Goal: Task Accomplishment & Management: Use online tool/utility

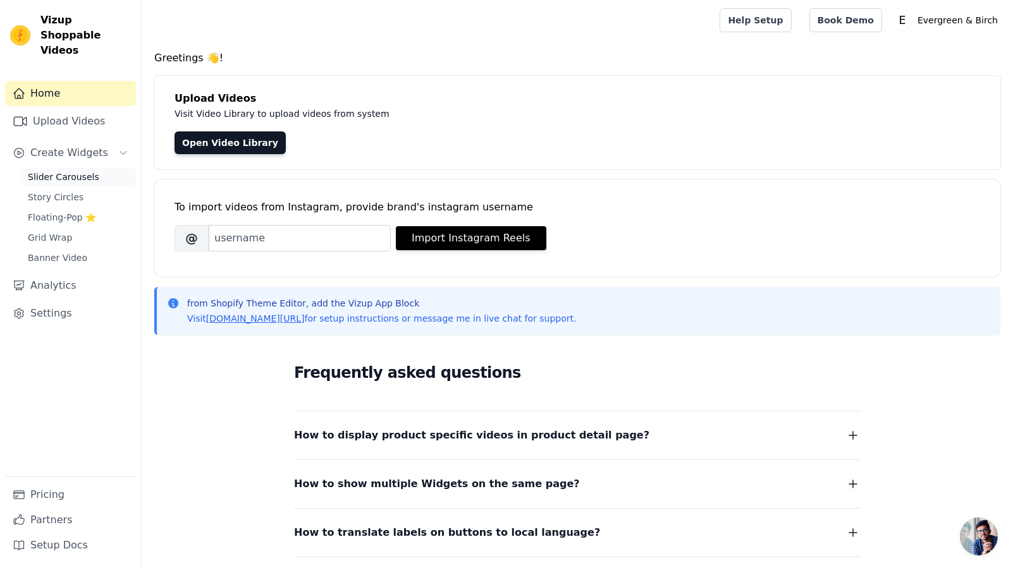
click at [55, 171] on span "Slider Carousels" at bounding box center [63, 177] width 71 height 13
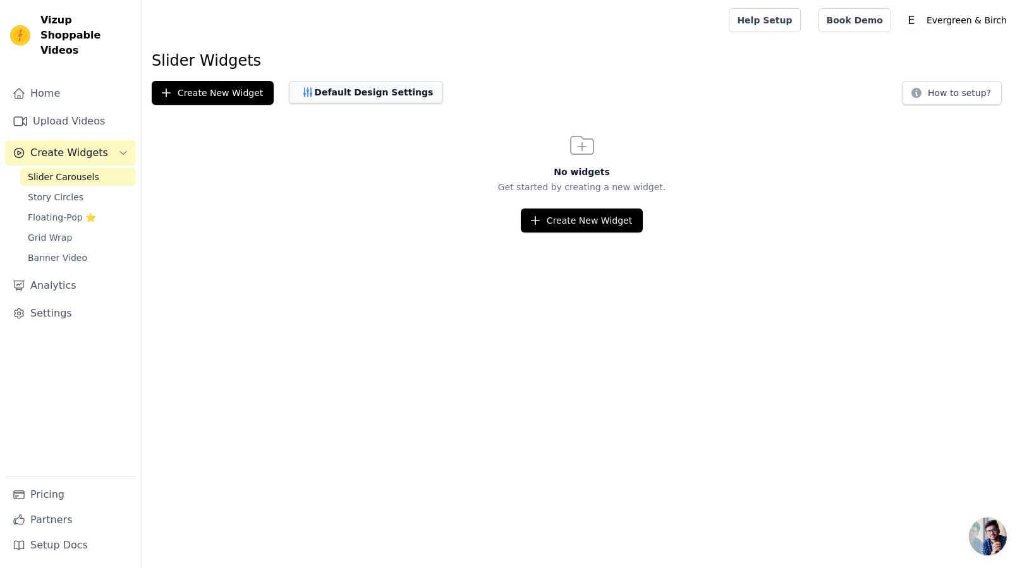
click at [345, 96] on button "Default Design Settings" at bounding box center [366, 92] width 154 height 23
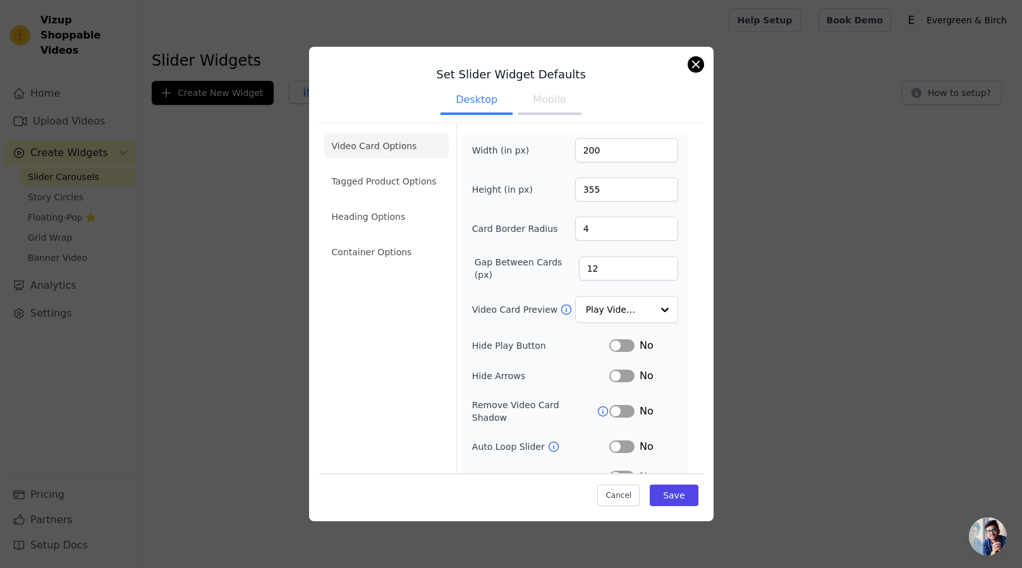
click at [692, 64] on button "Close modal" at bounding box center [695, 64] width 15 height 15
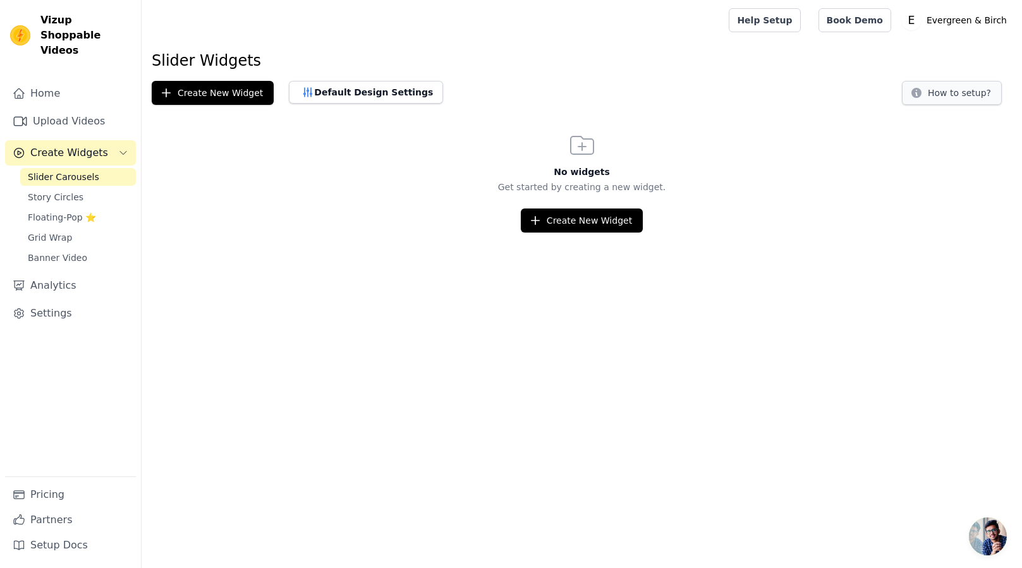
click at [962, 93] on button "How to setup?" at bounding box center [952, 93] width 100 height 24
click at [575, 221] on button "Create New Widget" at bounding box center [582, 221] width 122 height 24
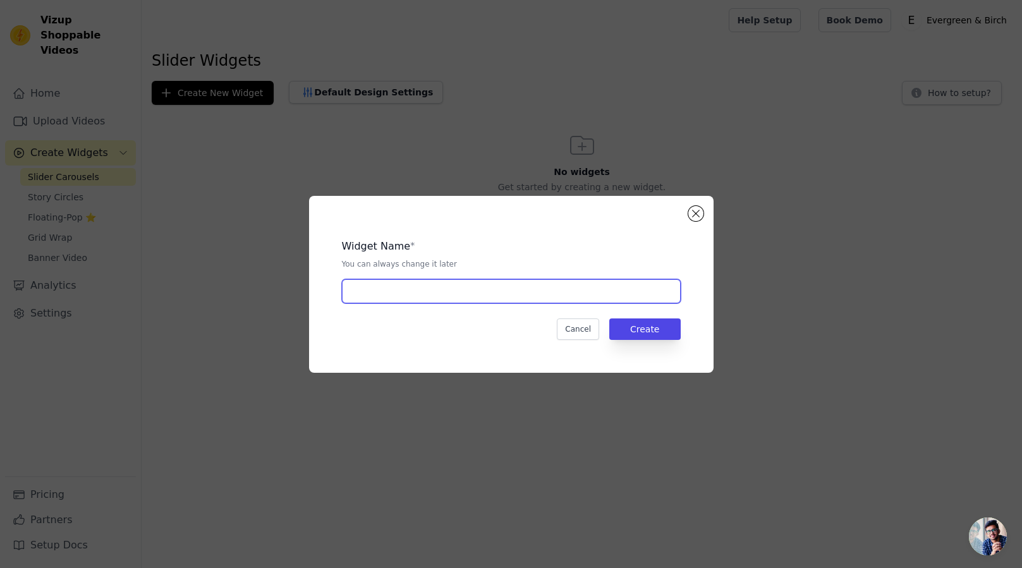
click at [438, 287] on input "text" at bounding box center [511, 291] width 339 height 24
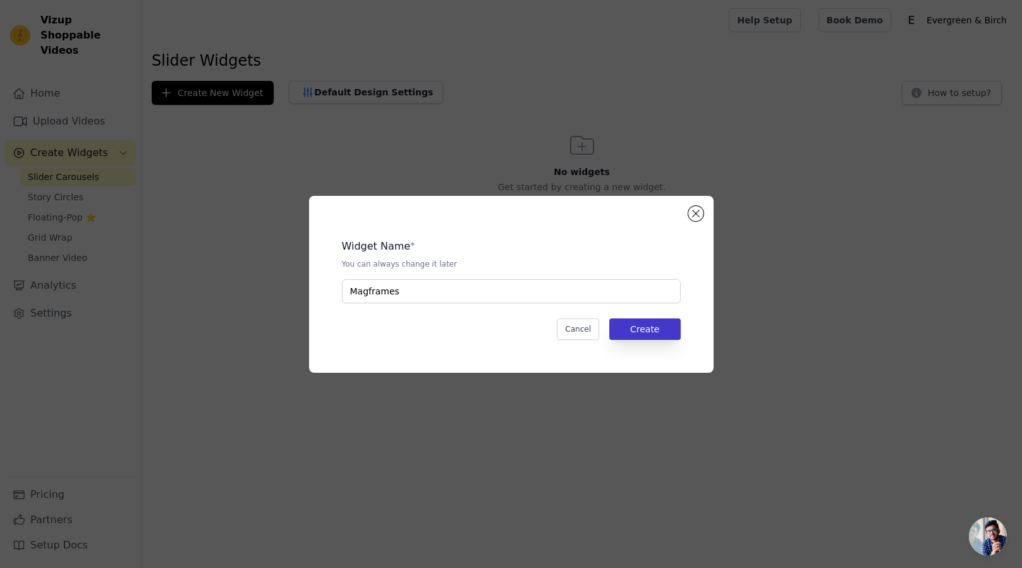
click at [648, 325] on button "Create" at bounding box center [644, 329] width 71 height 21
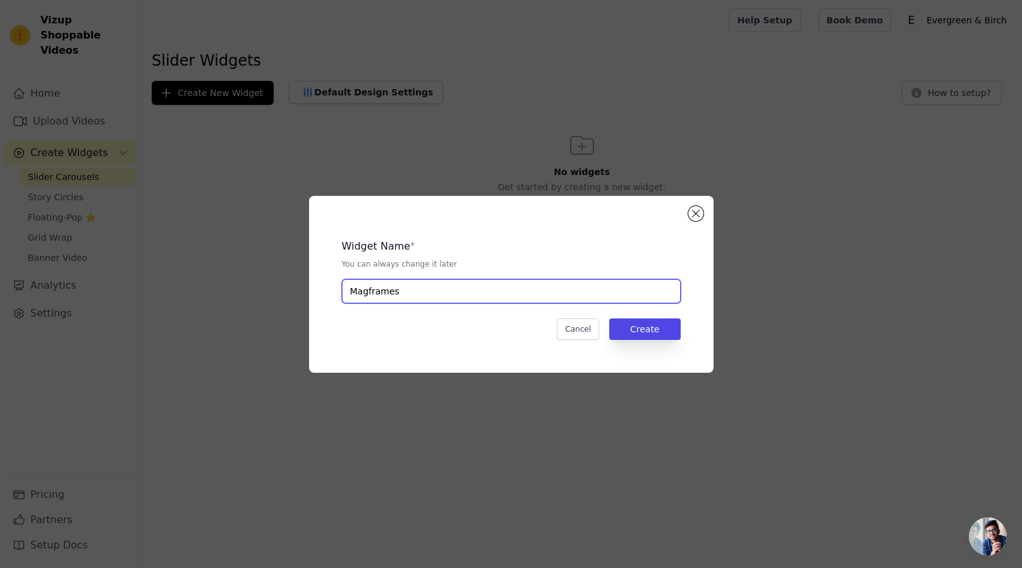
click at [468, 297] on input "Magframes" at bounding box center [511, 291] width 339 height 24
type input "Magframes10"
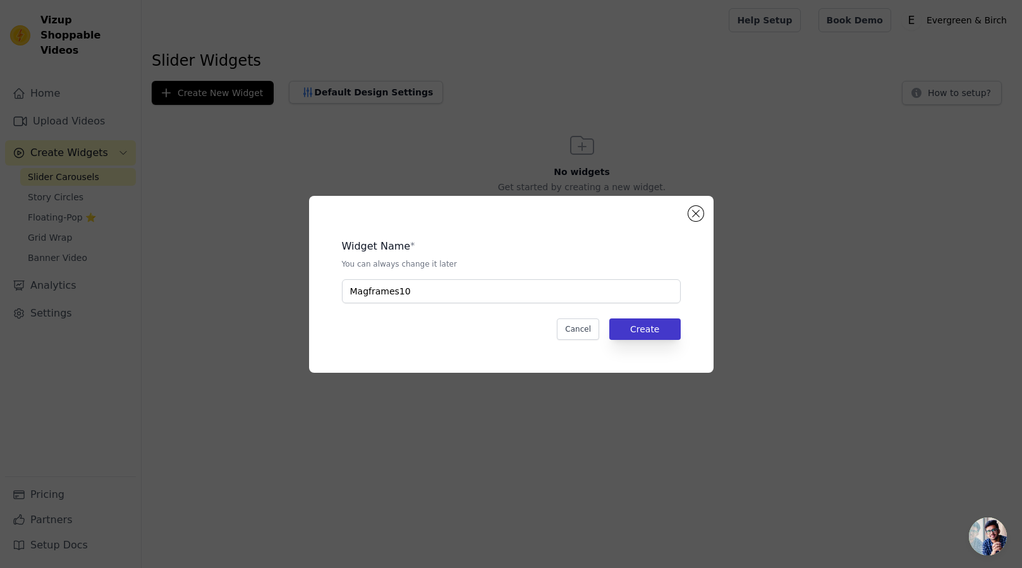
click at [637, 327] on button "Create" at bounding box center [644, 329] width 71 height 21
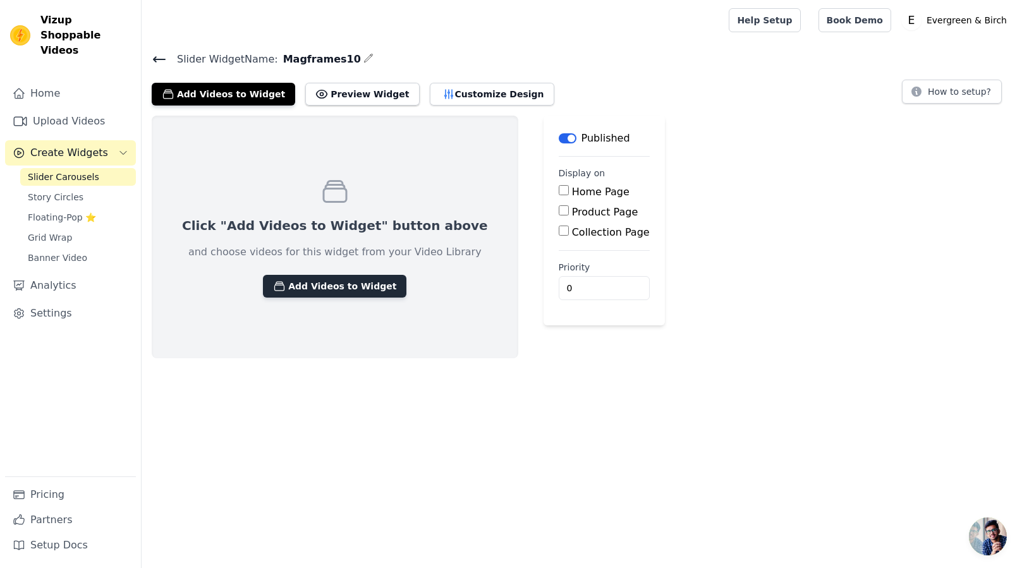
click at [314, 282] on button "Add Videos to Widget" at bounding box center [335, 286] width 144 height 23
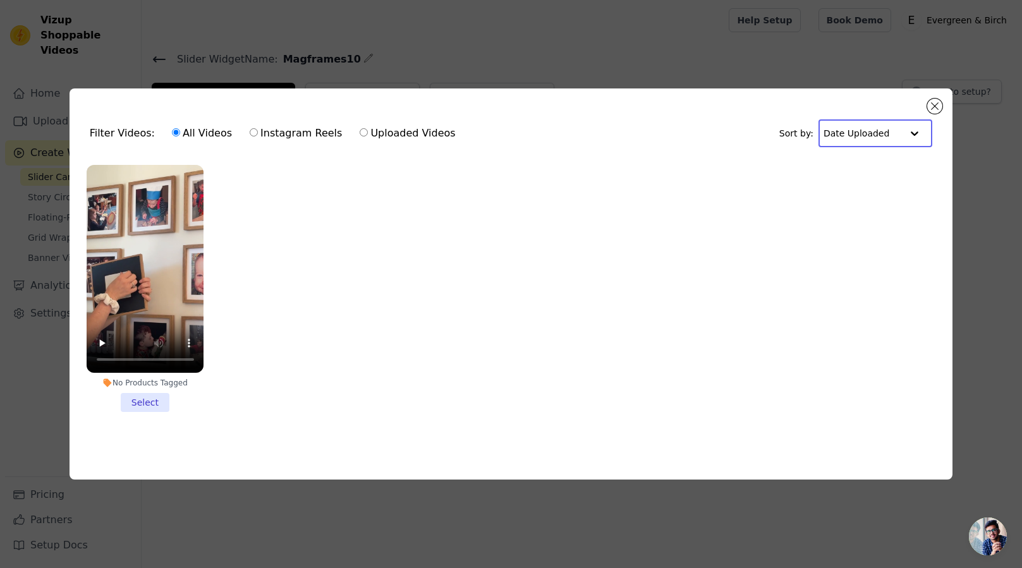
click at [884, 135] on input "text" at bounding box center [863, 133] width 78 height 25
click at [884, 134] on input "text" at bounding box center [863, 133] width 78 height 25
click at [413, 133] on label "Uploaded Videos" at bounding box center [407, 133] width 97 height 16
click at [368, 133] on input "Uploaded Videos" at bounding box center [364, 132] width 8 height 8
radio input "true"
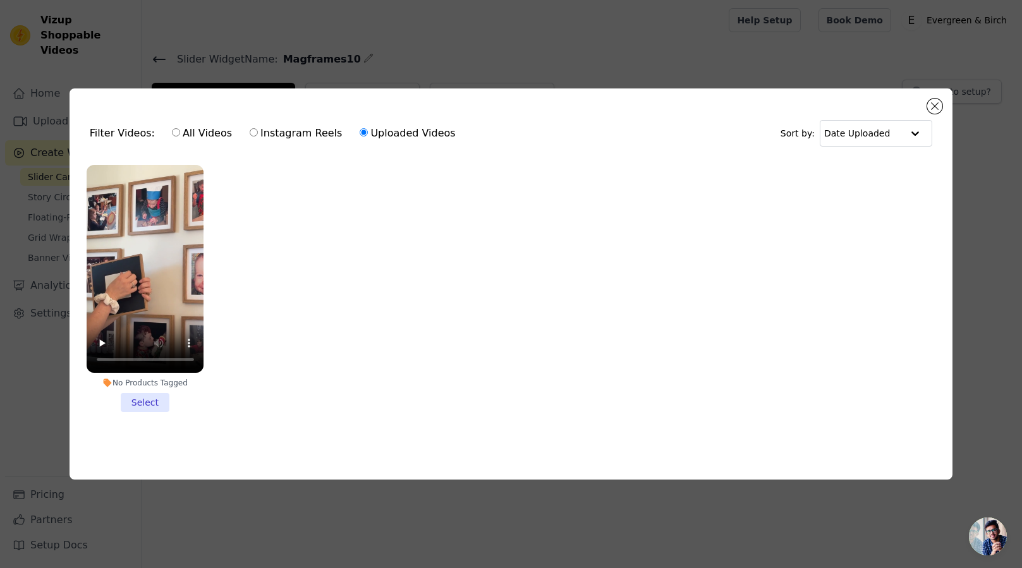
click at [291, 138] on label "Instagram Reels" at bounding box center [296, 133] width 94 height 16
click at [258, 137] on input "Instagram Reels" at bounding box center [254, 132] width 8 height 8
radio input "true"
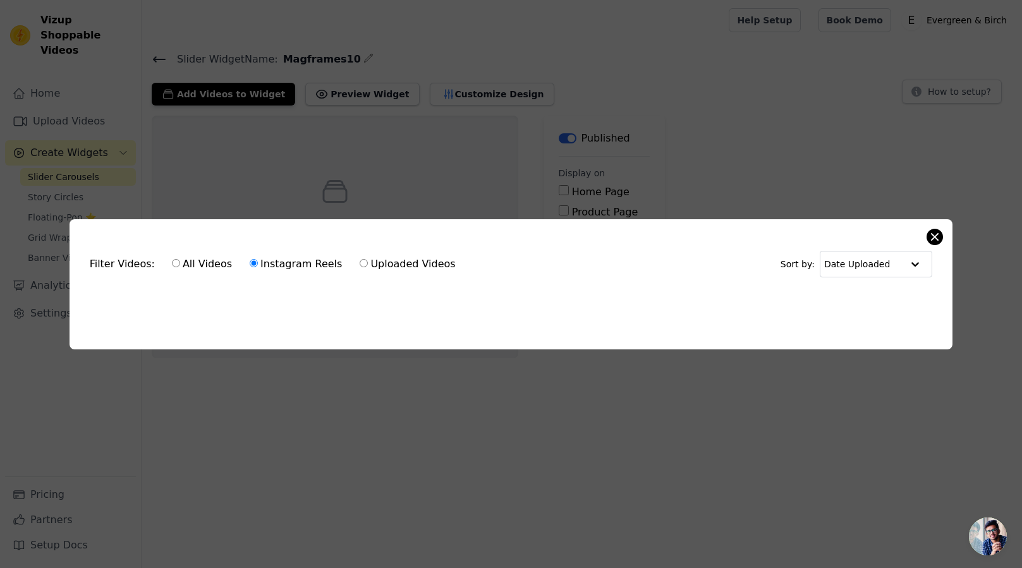
click at [935, 233] on button "Close modal" at bounding box center [934, 236] width 15 height 15
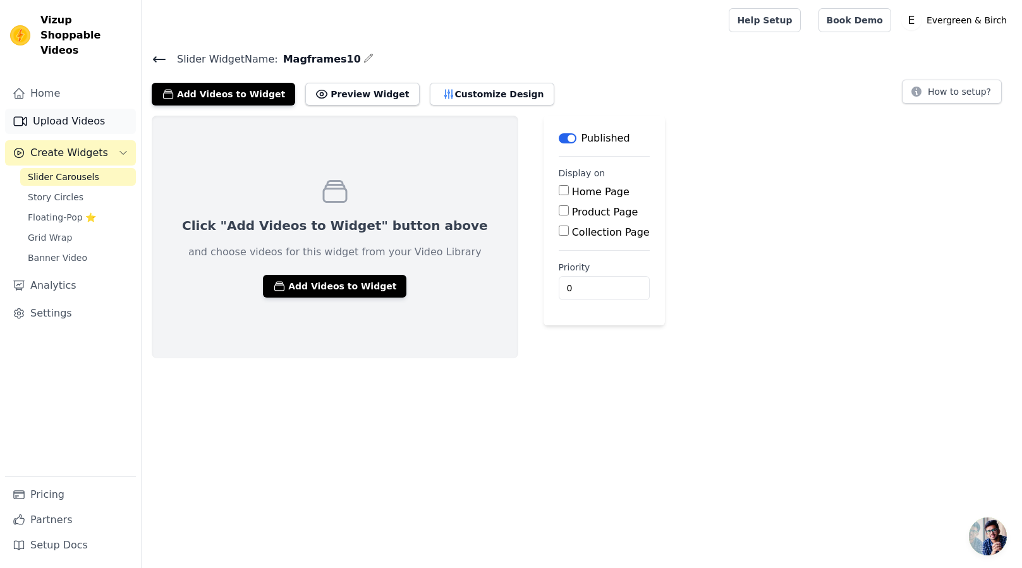
click at [80, 112] on link "Upload Videos" at bounding box center [70, 121] width 131 height 25
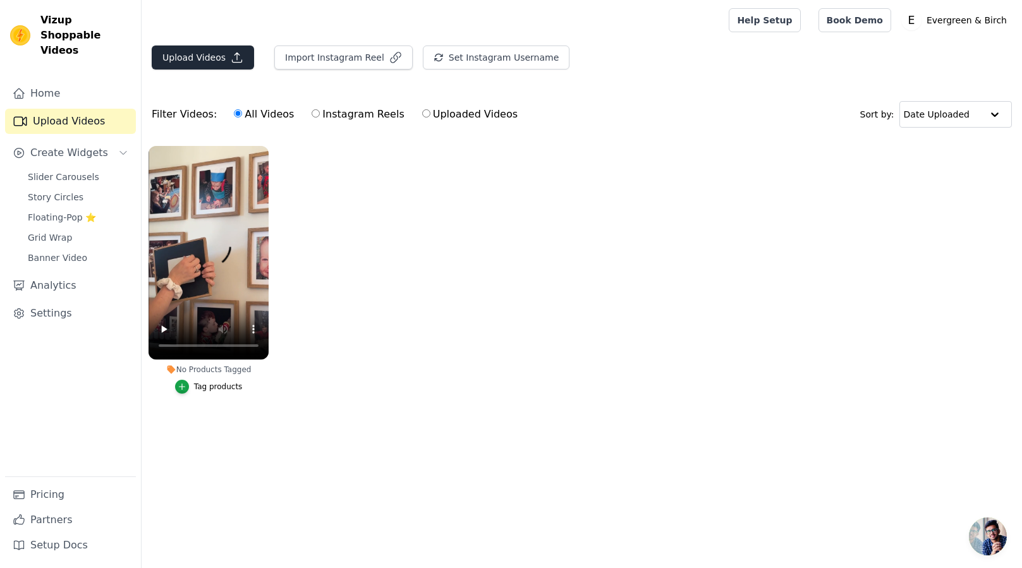
click at [217, 64] on button "Upload Videos" at bounding box center [203, 58] width 102 height 24
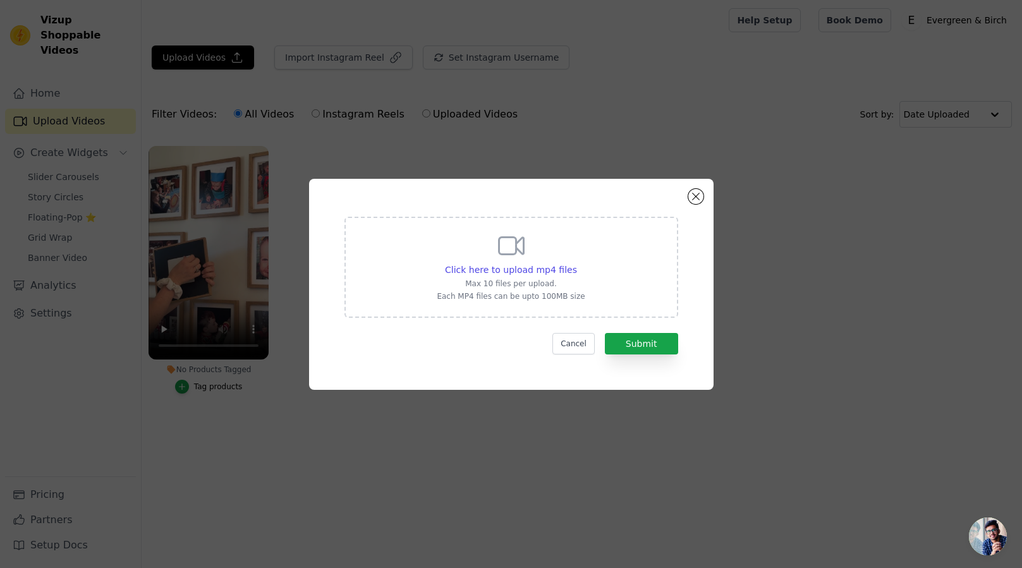
click at [857, 225] on div "Click here to upload mp4 files Max 10 files per upload. Each MP4 files can be u…" at bounding box center [511, 285] width 982 height 252
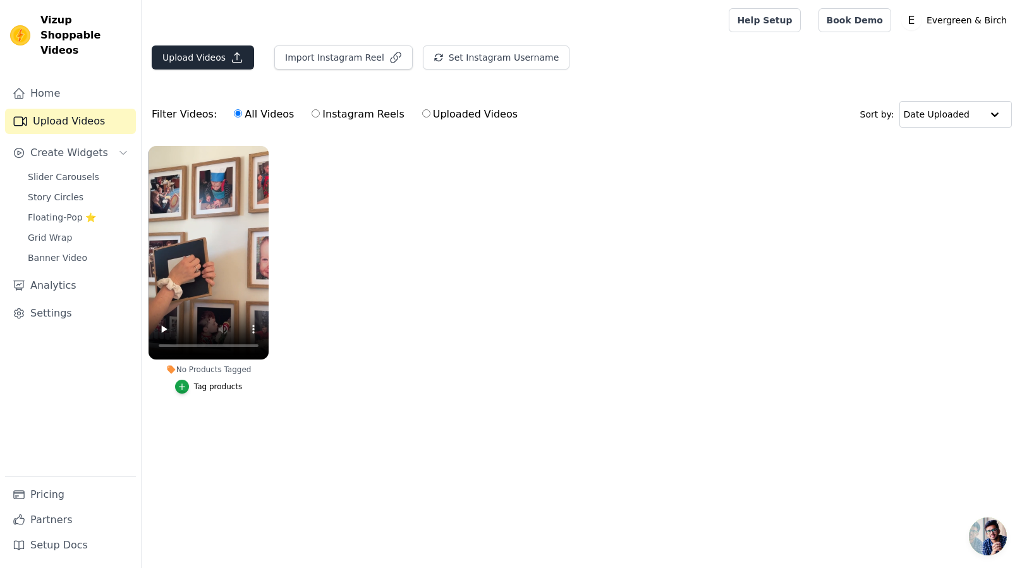
click at [197, 54] on button "Upload Videos" at bounding box center [203, 58] width 102 height 24
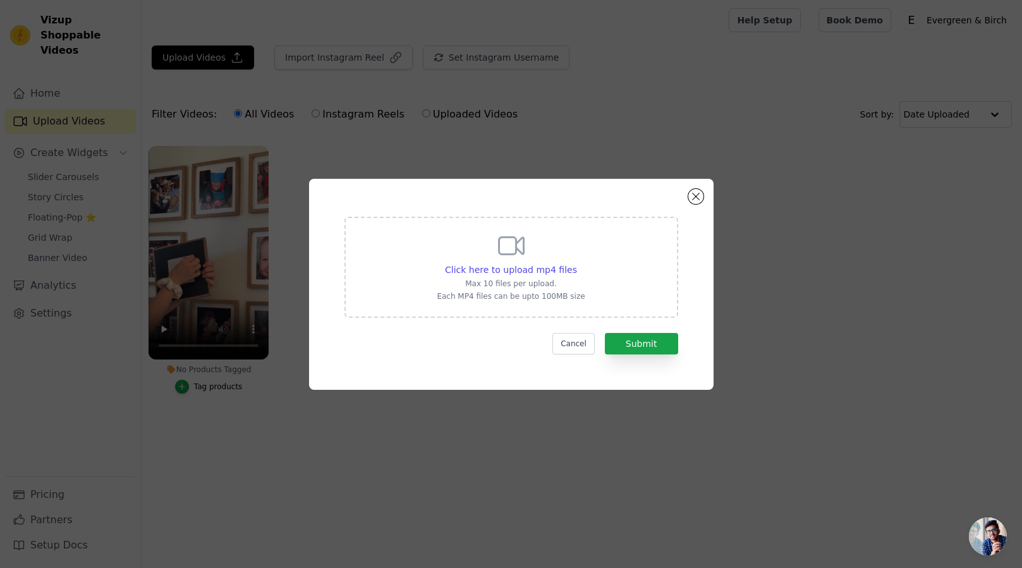
click at [529, 288] on p "Max 10 files per upload." at bounding box center [511, 284] width 148 height 10
click at [577, 264] on input "Click here to upload mp4 files Max 10 files per upload. Each MP4 files can be u…" at bounding box center [577, 263] width 1 height 1
type input "C:\fakepath\NO DAMAGE TO WALLS copy.mp4"
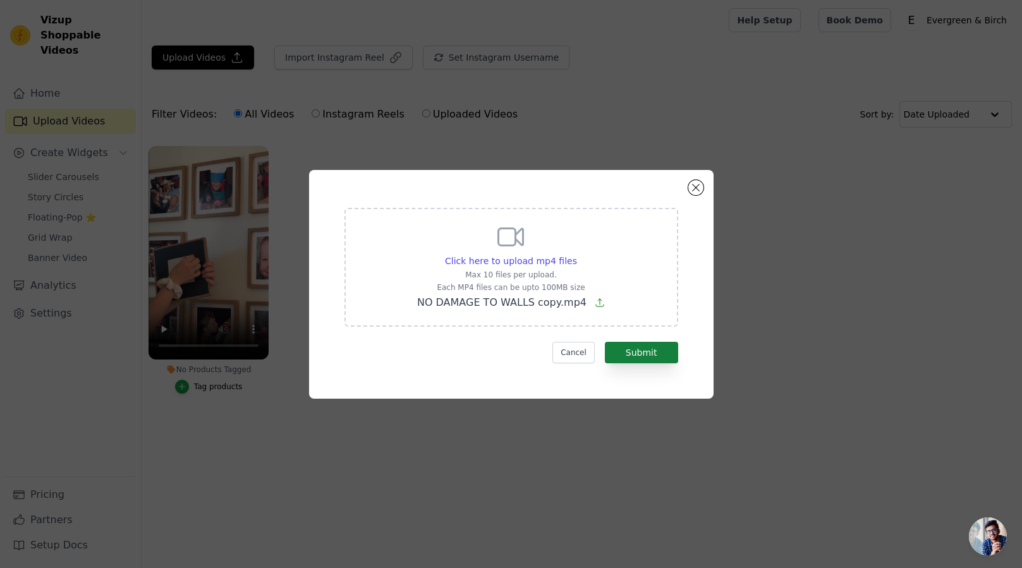
click at [648, 356] on button "Submit" at bounding box center [641, 352] width 73 height 21
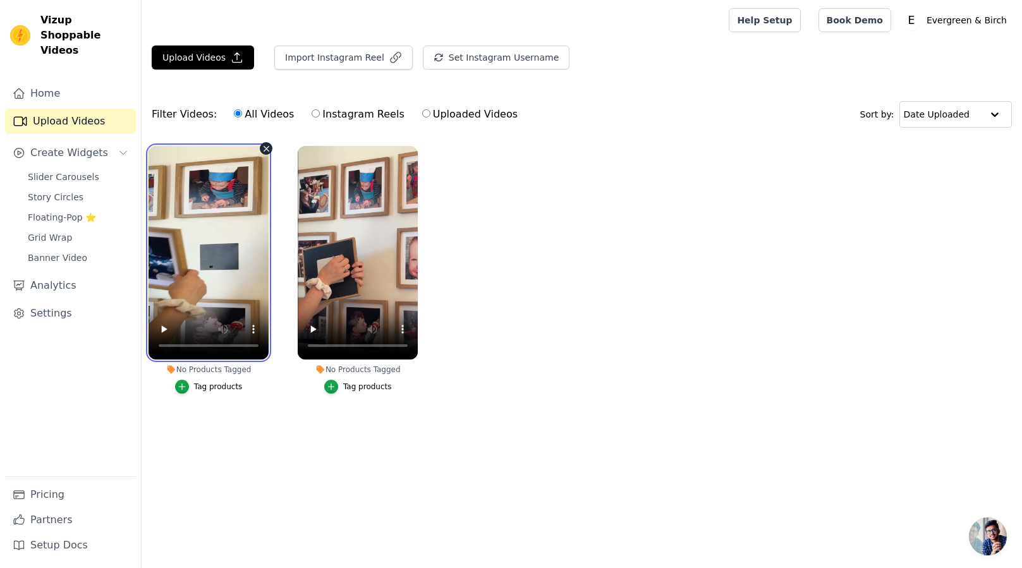
click at [215, 247] on video at bounding box center [209, 253] width 120 height 214
click at [244, 410] on ul "No Products Tagged Tag products No Products Tagged Tag products" at bounding box center [582, 282] width 881 height 287
click at [232, 369] on div "No Products Tagged" at bounding box center [209, 370] width 120 height 10
click at [209, 392] on div "Tag products" at bounding box center [218, 387] width 49 height 10
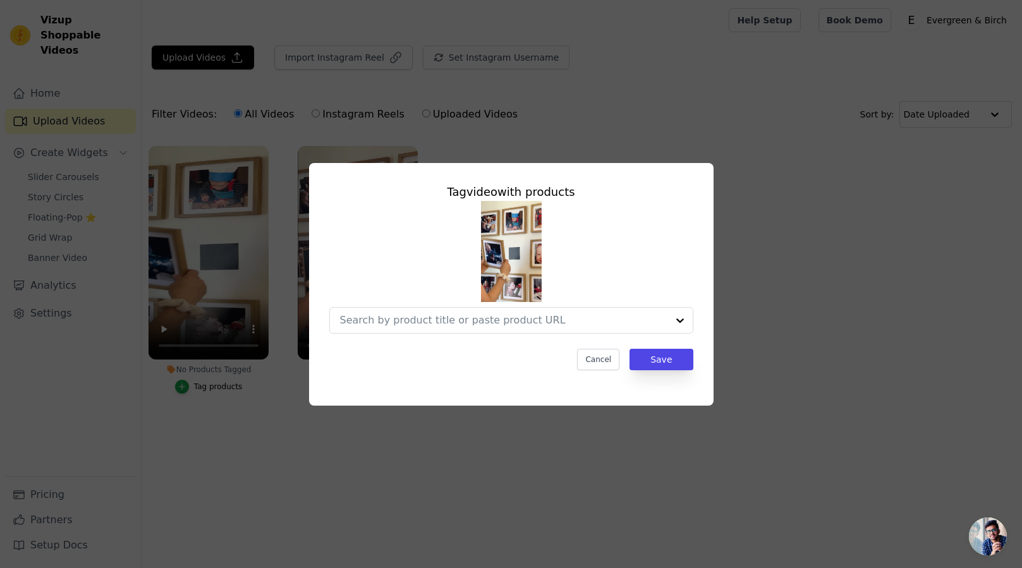
click at [605, 361] on button "Cancel" at bounding box center [598, 359] width 42 height 21
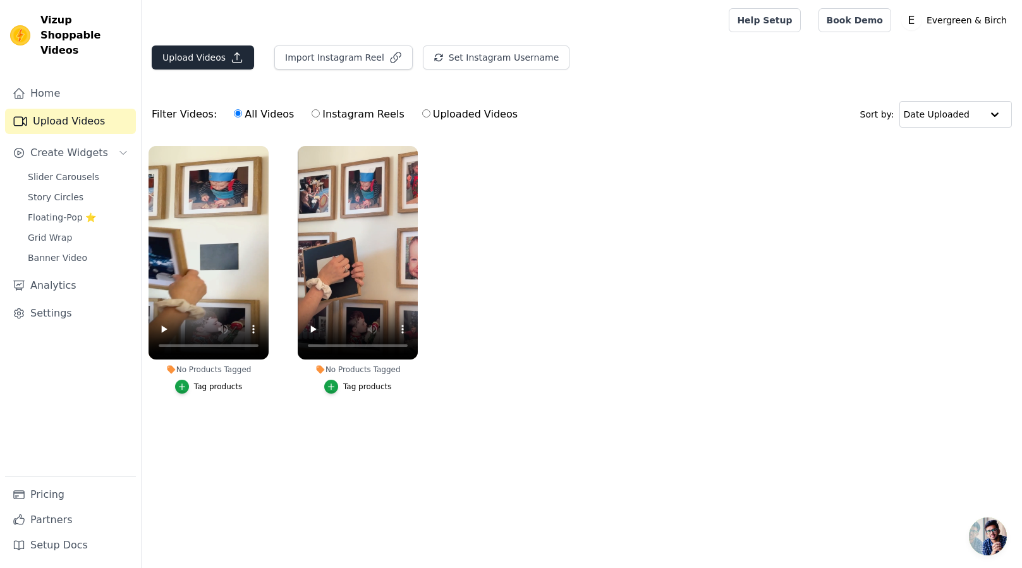
click at [195, 58] on button "Upload Videos" at bounding box center [203, 58] width 102 height 24
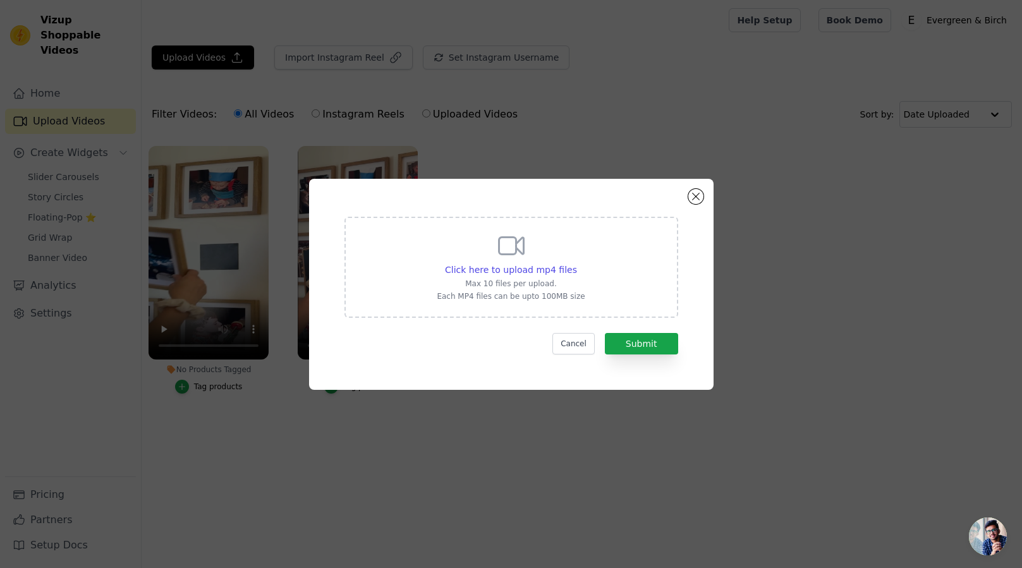
click at [539, 278] on div "Click here to upload mp4 files Max 10 files per upload. Each MP4 files can be u…" at bounding box center [511, 266] width 148 height 71
click at [577, 264] on input "Click here to upload mp4 files Max 10 files per upload. Each MP4 files can be u…" at bounding box center [577, 263] width 1 height 1
type input "C:\fakepath\EASY MOUNTING copy.mp4"
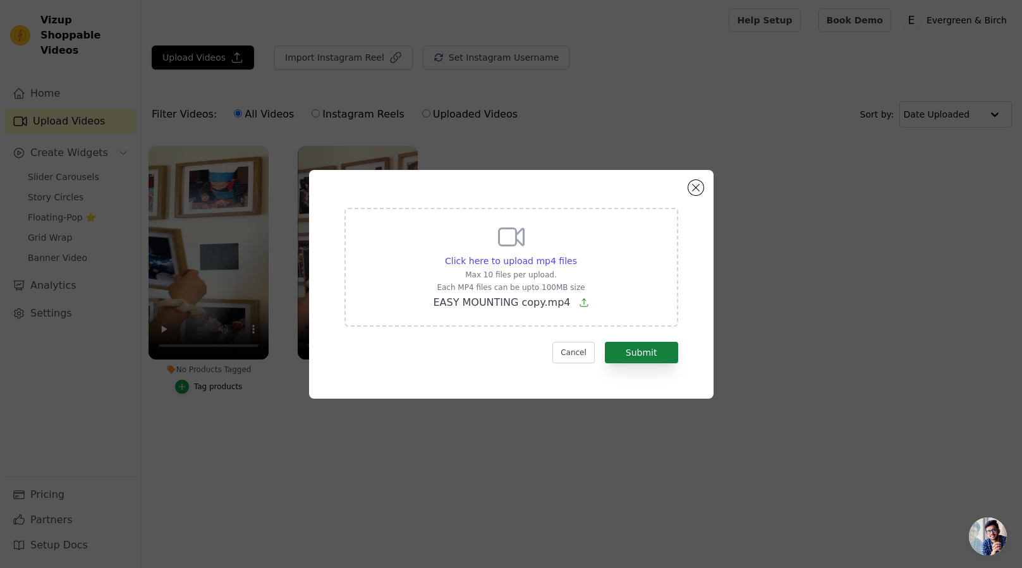
click at [652, 357] on button "Submit" at bounding box center [641, 352] width 73 height 21
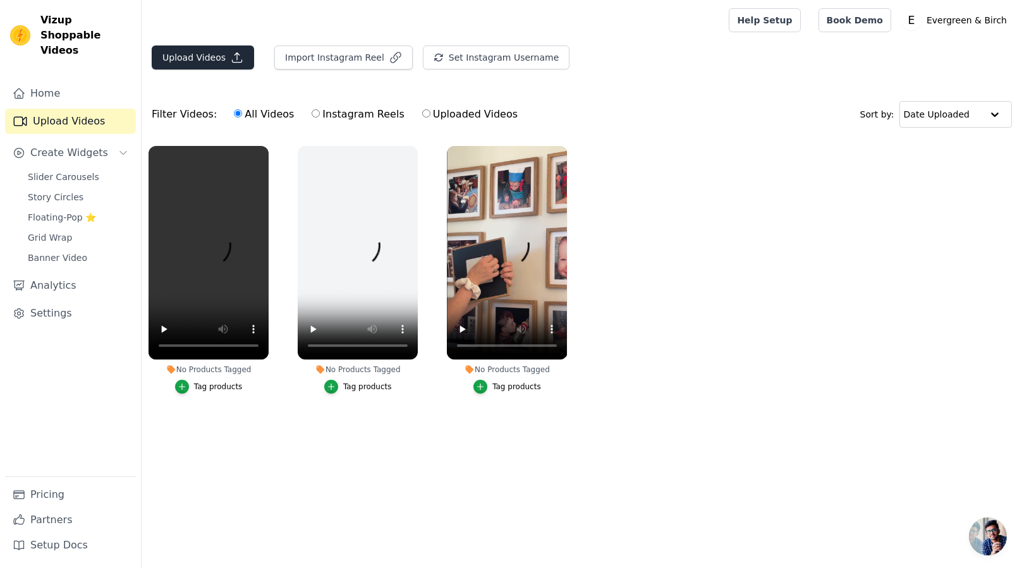
click at [202, 57] on button "Upload Videos" at bounding box center [203, 58] width 102 height 24
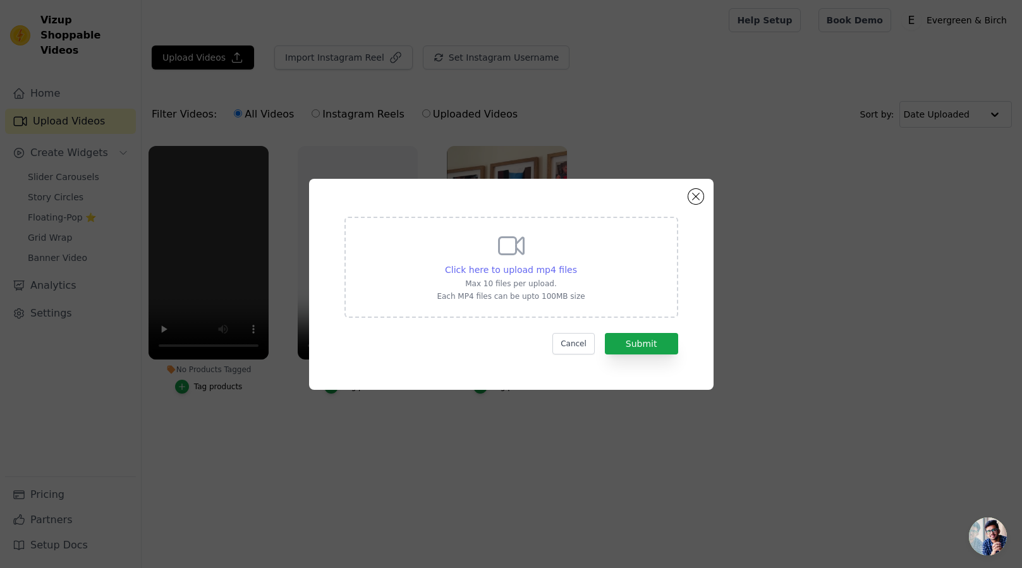
click at [518, 275] on div "Click here to upload mp4 files" at bounding box center [511, 270] width 132 height 13
click at [577, 264] on input "Click here to upload mp4 files Max 10 files per upload. Each MP4 files can be u…" at bounding box center [577, 263] width 1 height 1
type input "C:\fakepath\SWAP OUT AND ADJUSTED copy.mp4"
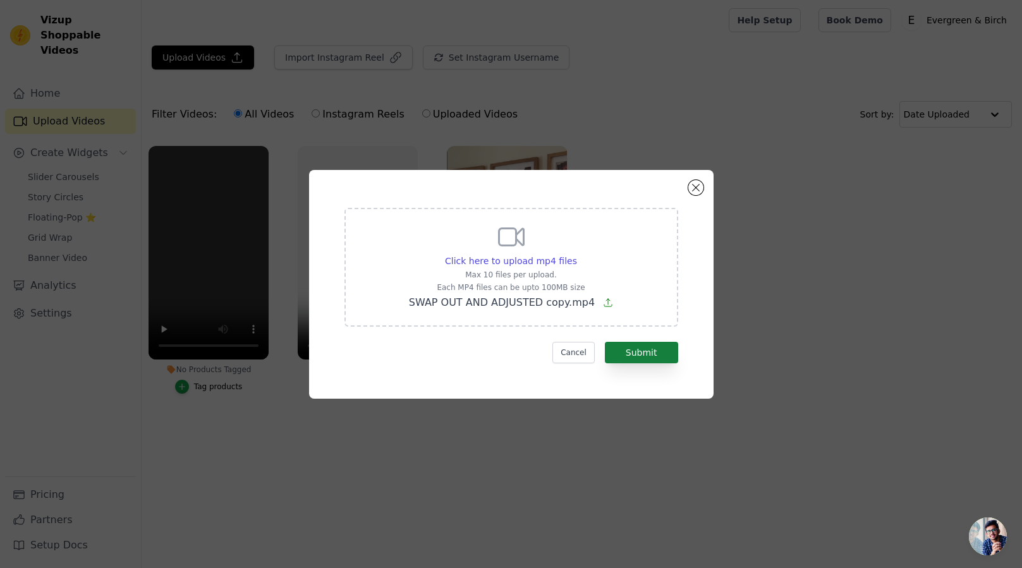
click at [640, 357] on button "Submit" at bounding box center [641, 352] width 73 height 21
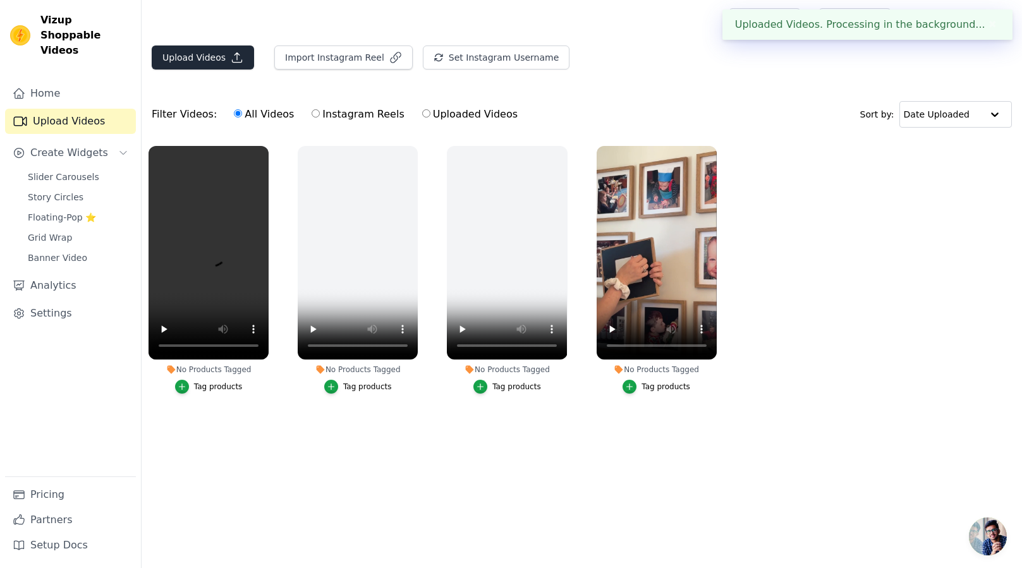
click at [188, 64] on button "Upload Videos" at bounding box center [203, 58] width 102 height 24
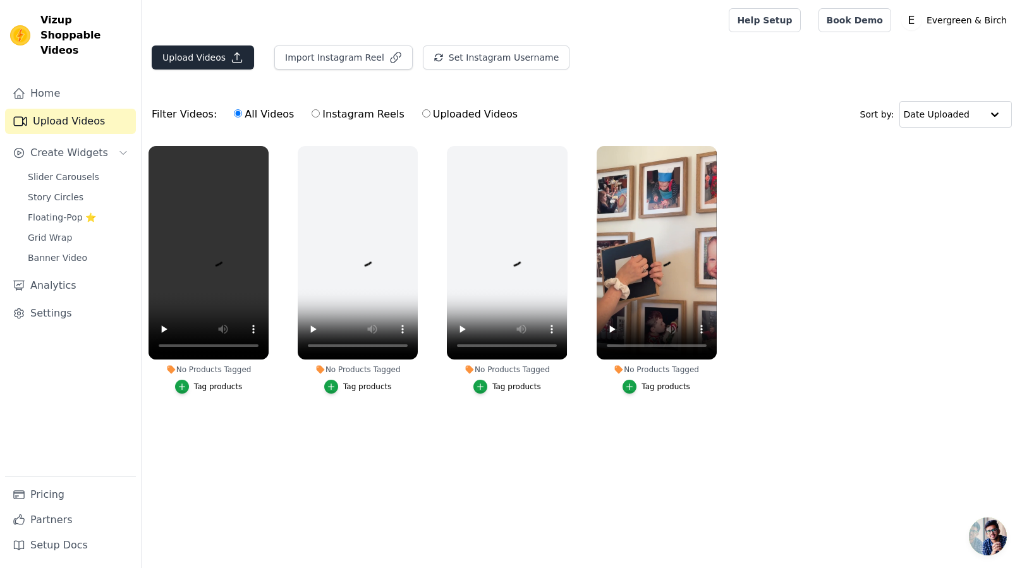
click at [207, 64] on button "Upload Videos" at bounding box center [203, 58] width 102 height 24
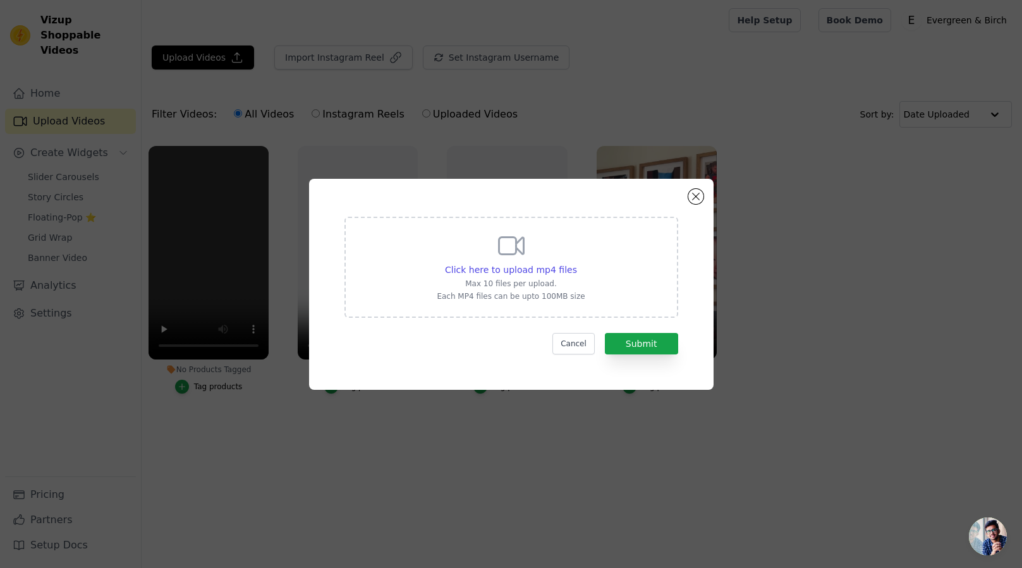
click at [527, 262] on div "Click here to upload mp4 files Max 10 files per upload. Each MP4 files can be u…" at bounding box center [511, 266] width 148 height 71
click at [577, 263] on input "Click here to upload mp4 files Max 10 files per upload. Each MP4 files can be u…" at bounding box center [577, 263] width 1 height 1
type input "C:\fakepath\UNBOXING copy.mp4"
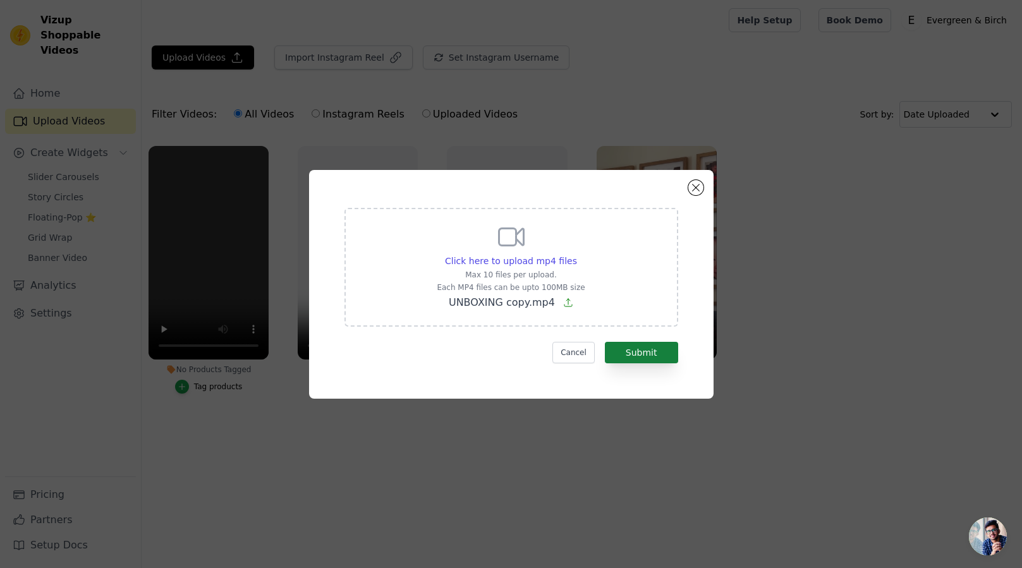
click at [663, 346] on button "Submit" at bounding box center [641, 352] width 73 height 21
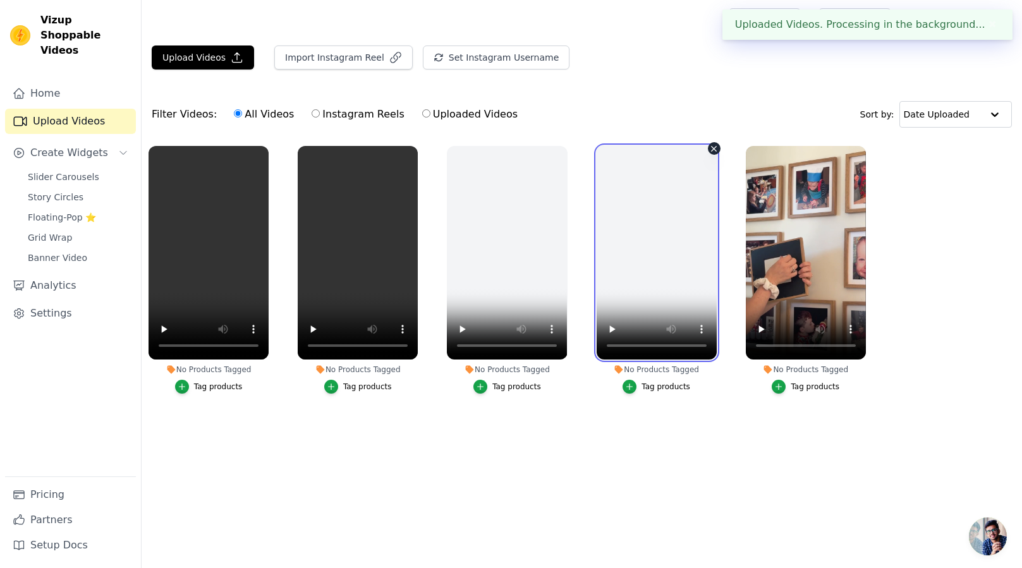
click at [641, 240] on video at bounding box center [657, 253] width 120 height 214
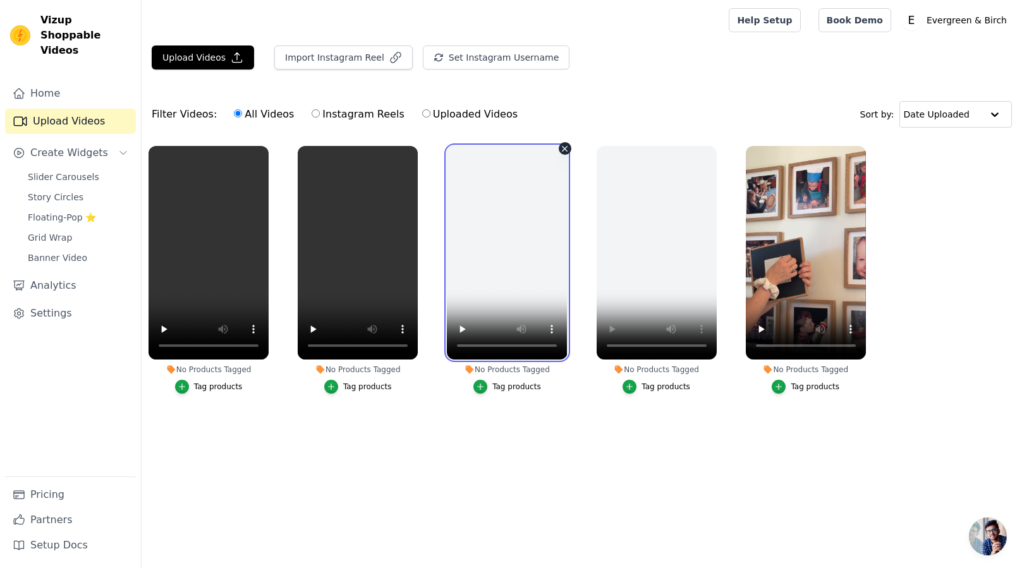
click at [508, 250] on video at bounding box center [507, 253] width 120 height 214
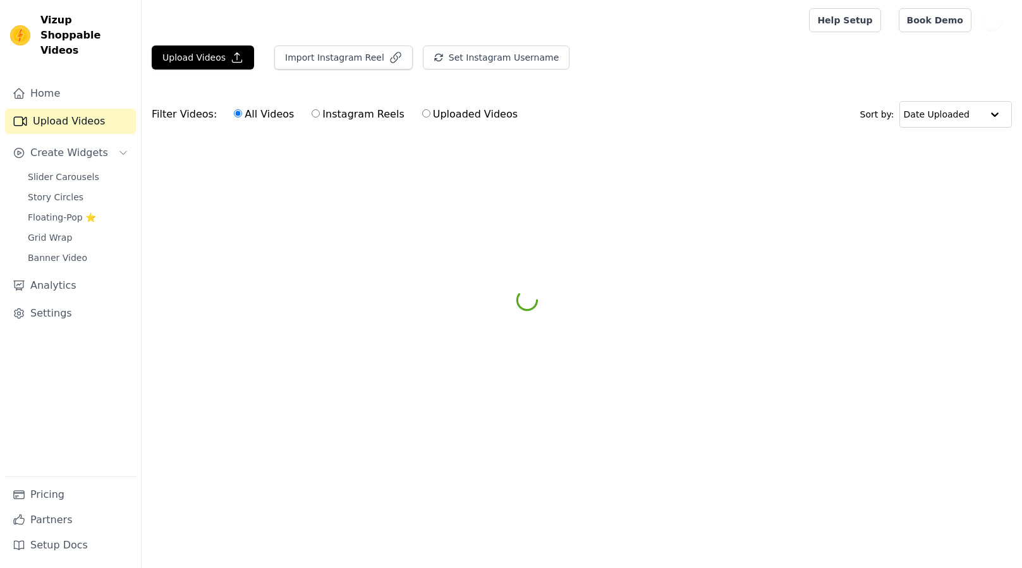
click at [503, 190] on html "Vizup Shoppable Videos Home Upload Videos Create Widgets Slider Carousels Story…" at bounding box center [511, 95] width 1022 height 190
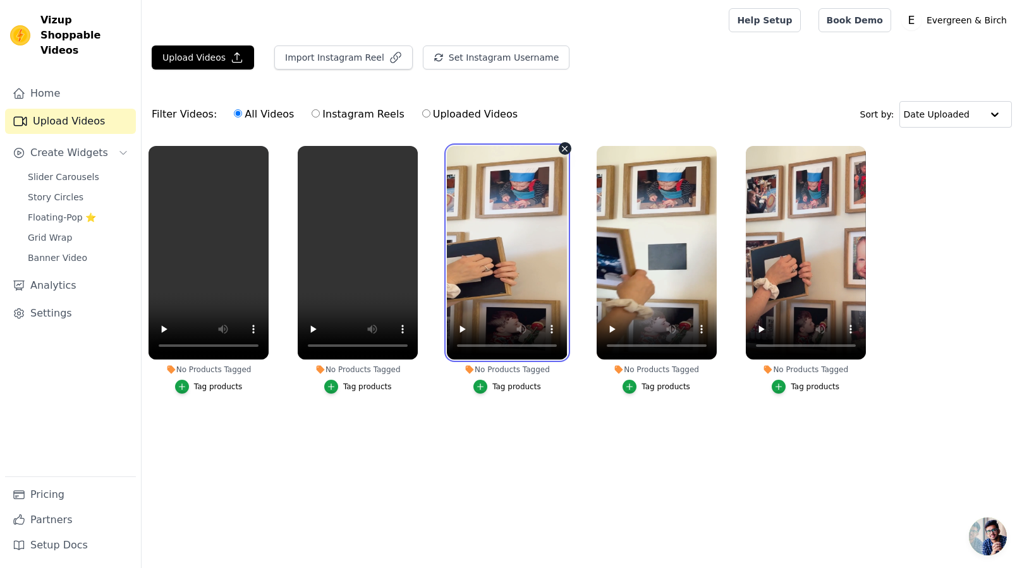
click at [513, 244] on video at bounding box center [507, 253] width 120 height 214
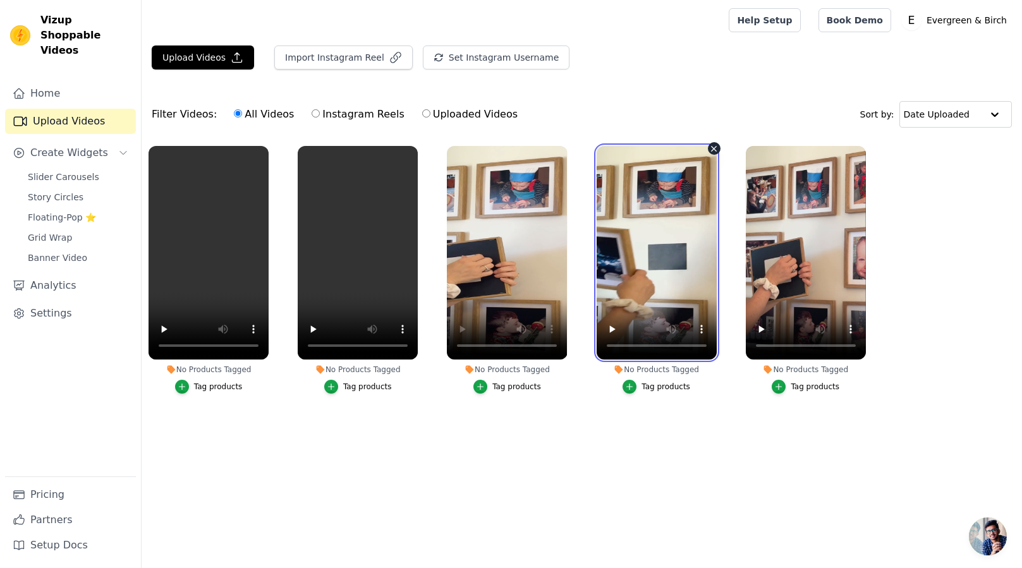
click at [661, 262] on video at bounding box center [657, 253] width 120 height 214
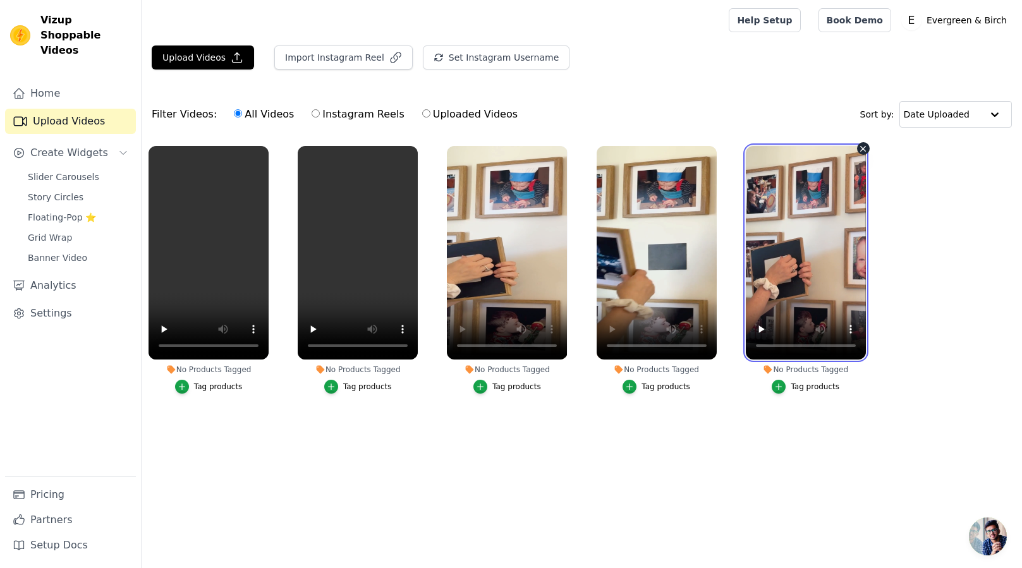
click at [807, 259] on video at bounding box center [806, 253] width 120 height 214
click at [766, 349] on video at bounding box center [806, 253] width 120 height 214
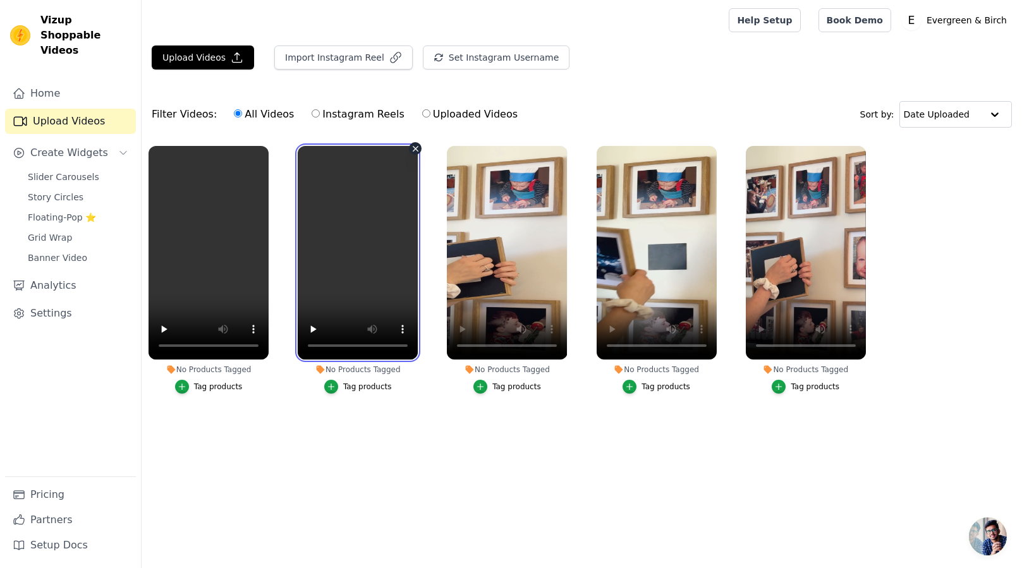
click at [367, 258] on video at bounding box center [358, 253] width 120 height 214
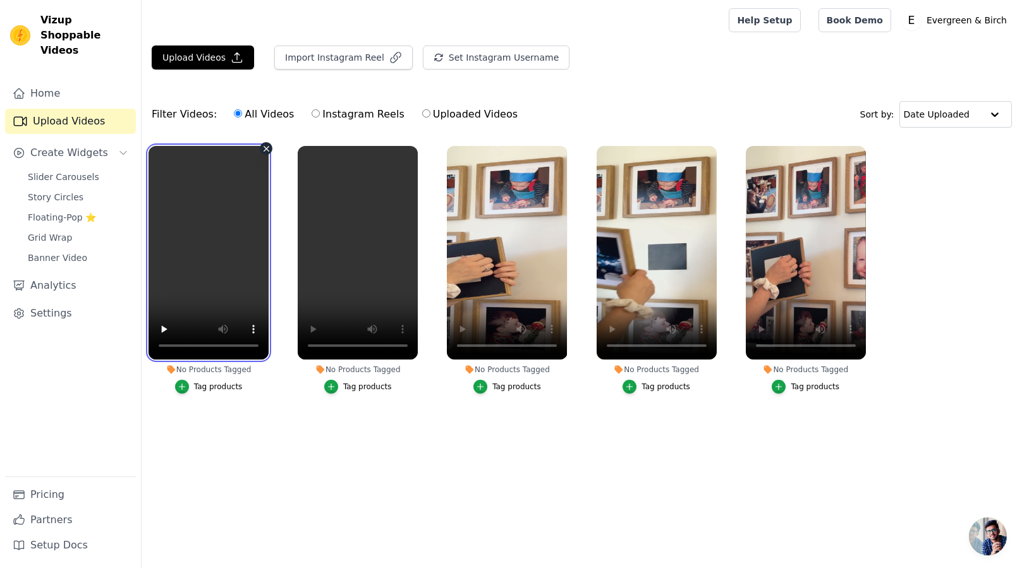
click at [242, 254] on video at bounding box center [209, 253] width 120 height 214
click at [73, 191] on span "Story Circles" at bounding box center [56, 197] width 56 height 13
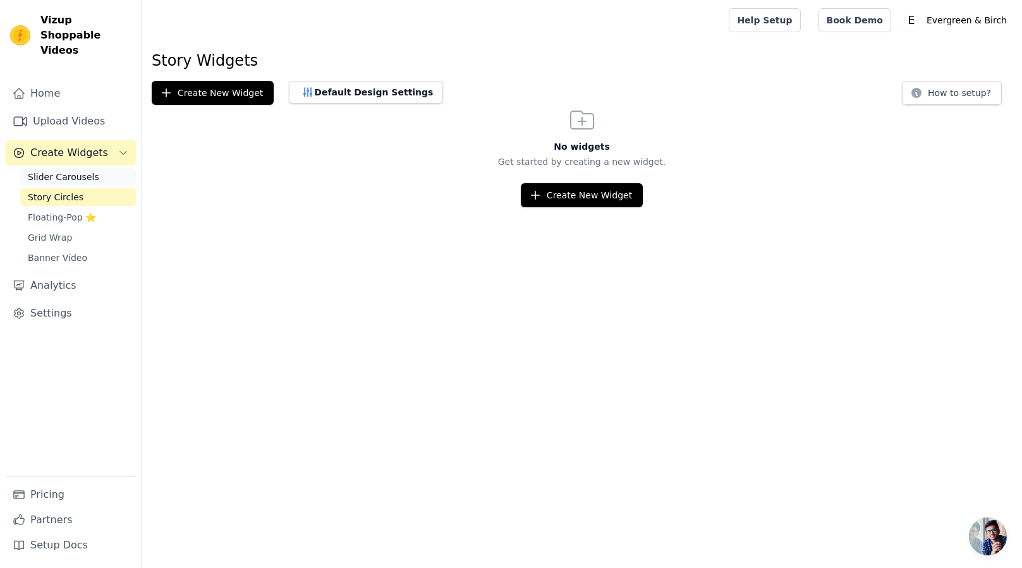
click at [60, 171] on span "Slider Carousels" at bounding box center [63, 177] width 71 height 13
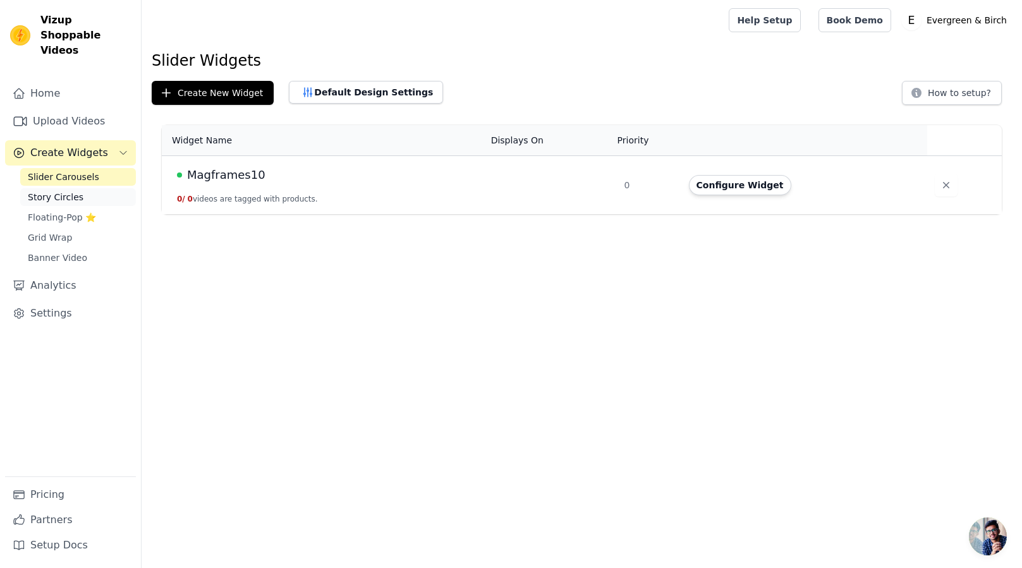
click at [66, 191] on span "Story Circles" at bounding box center [56, 197] width 56 height 13
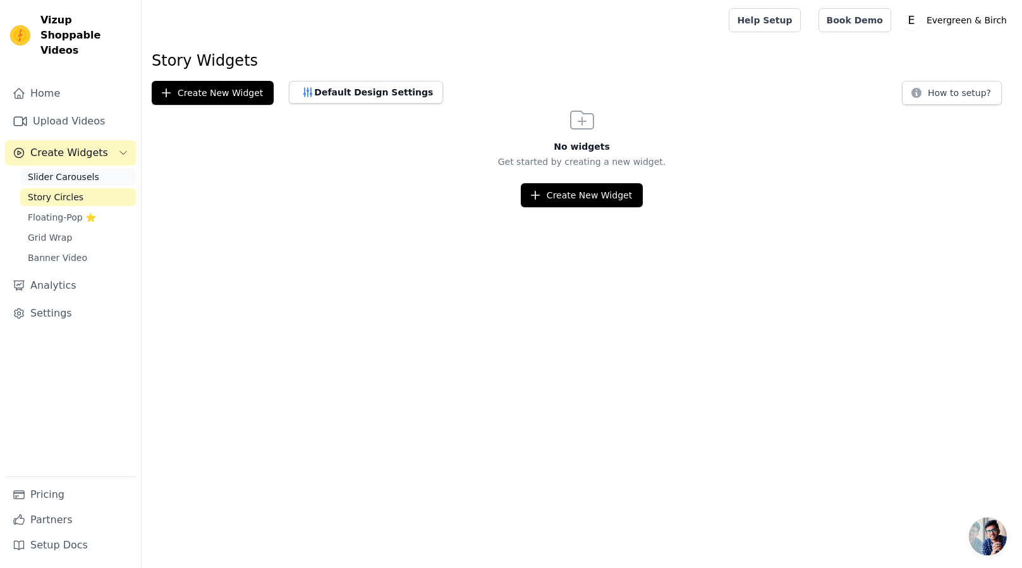
click at [73, 171] on span "Slider Carousels" at bounding box center [63, 177] width 71 height 13
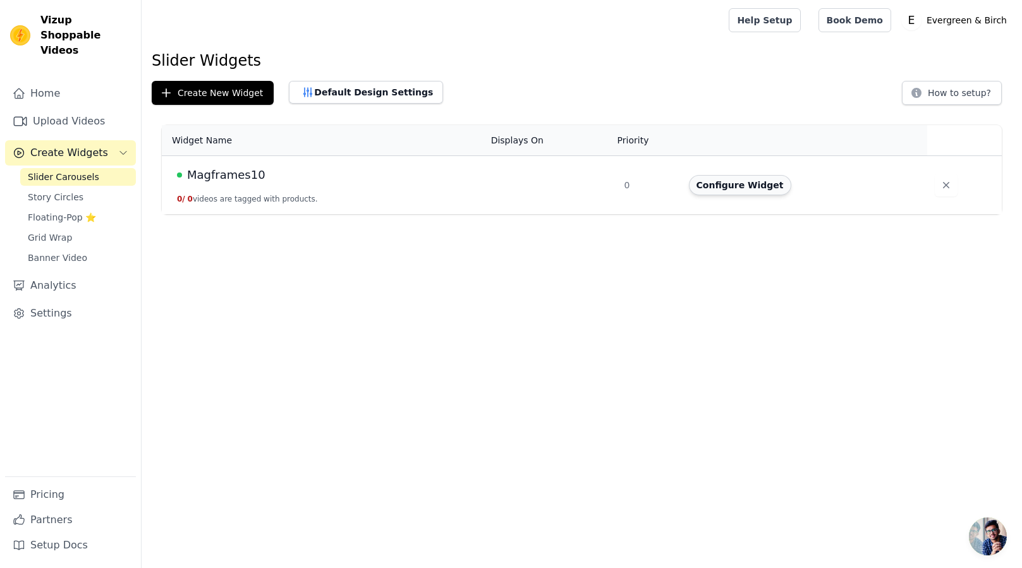
click at [730, 190] on button "Configure Widget" at bounding box center [740, 185] width 102 height 20
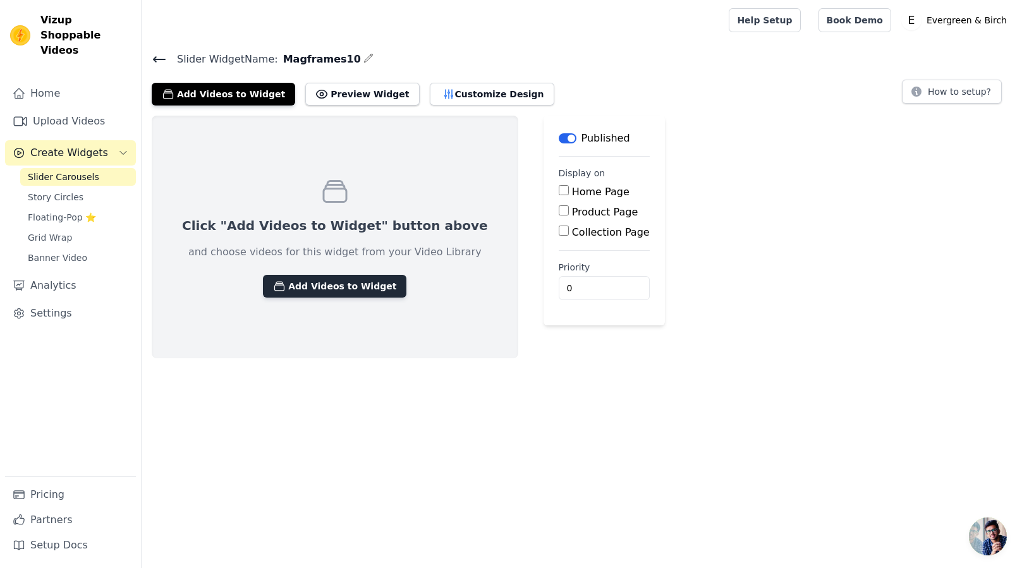
click at [317, 287] on button "Add Videos to Widget" at bounding box center [335, 286] width 144 height 23
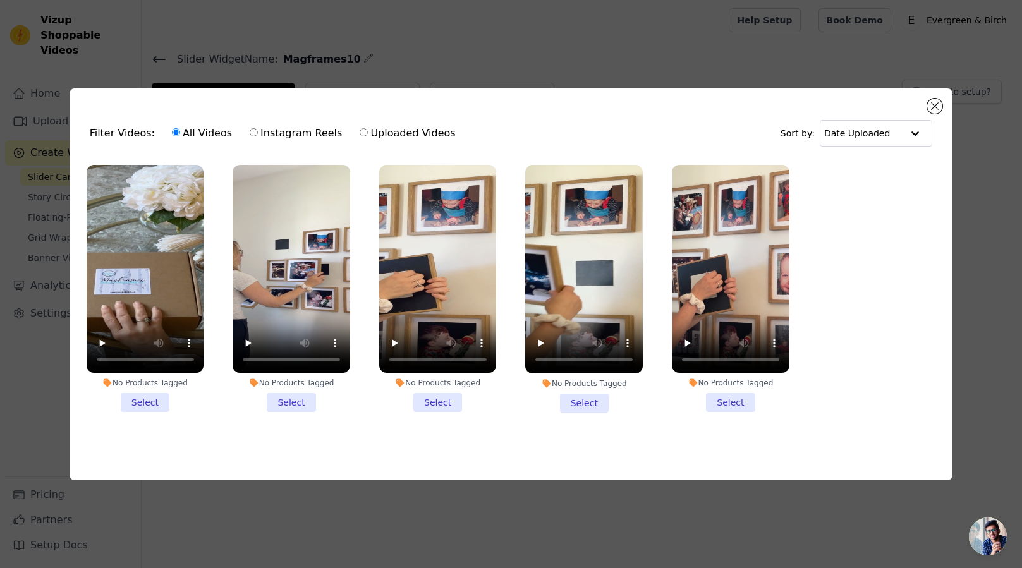
click at [153, 400] on li "No Products Tagged Select" at bounding box center [146, 289] width 118 height 248
click at [0, 0] on input "No Products Tagged Select" at bounding box center [0, 0] width 0 height 0
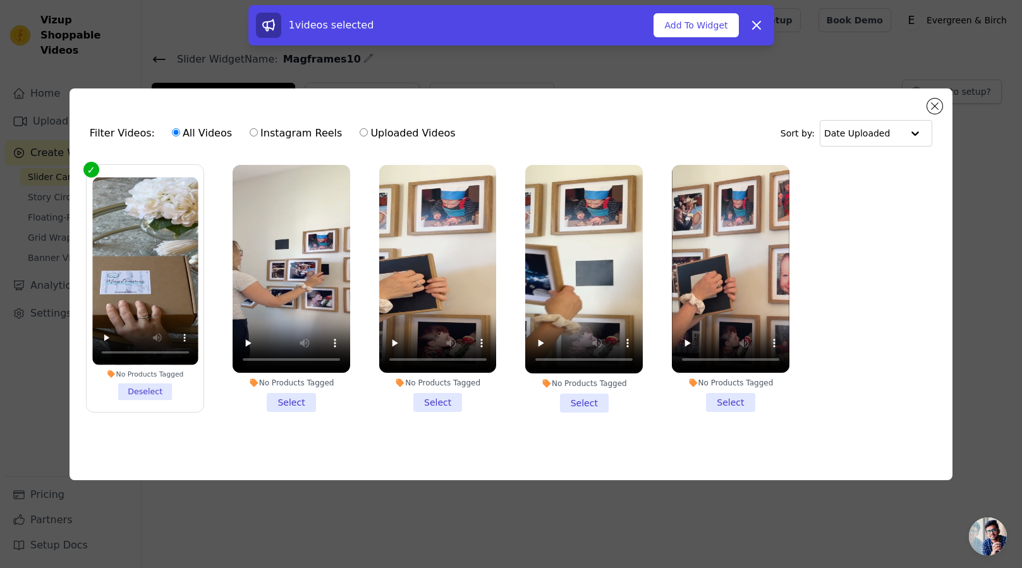
click at [298, 399] on li "No Products Tagged Select" at bounding box center [292, 289] width 118 height 248
click at [0, 0] on input "No Products Tagged Select" at bounding box center [0, 0] width 0 height 0
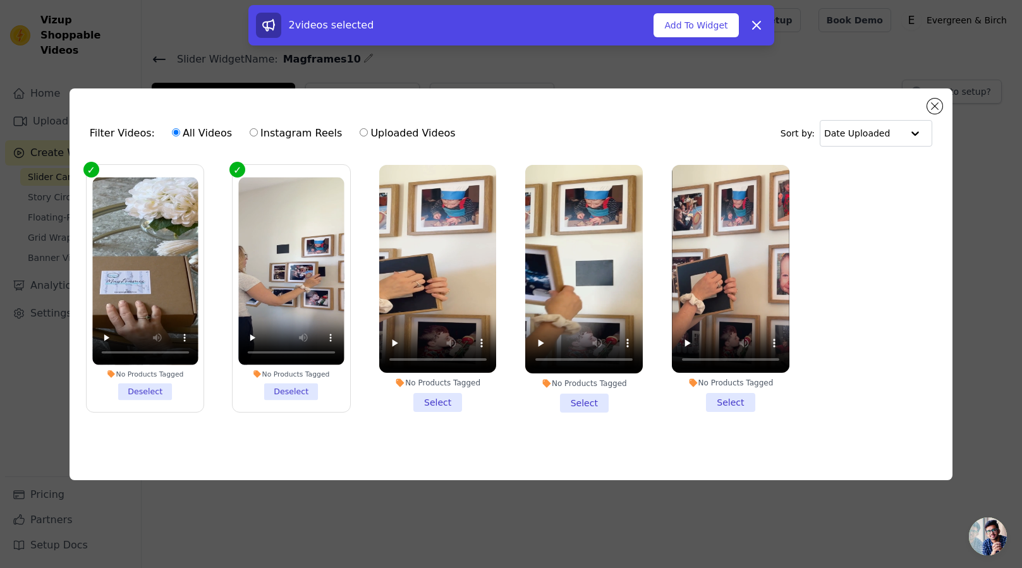
click at [452, 396] on li "No Products Tagged Select" at bounding box center [438, 289] width 118 height 248
click at [0, 0] on input "No Products Tagged Select" at bounding box center [0, 0] width 0 height 0
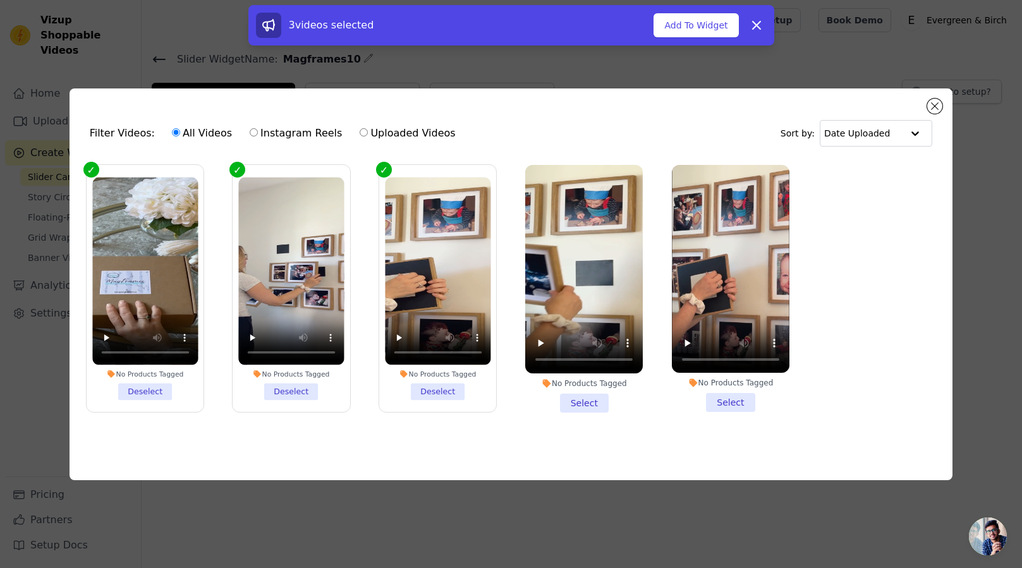
click at [587, 398] on li "No Products Tagged Select" at bounding box center [584, 289] width 118 height 248
click at [0, 0] on input "No Products Tagged Select" at bounding box center [0, 0] width 0 height 0
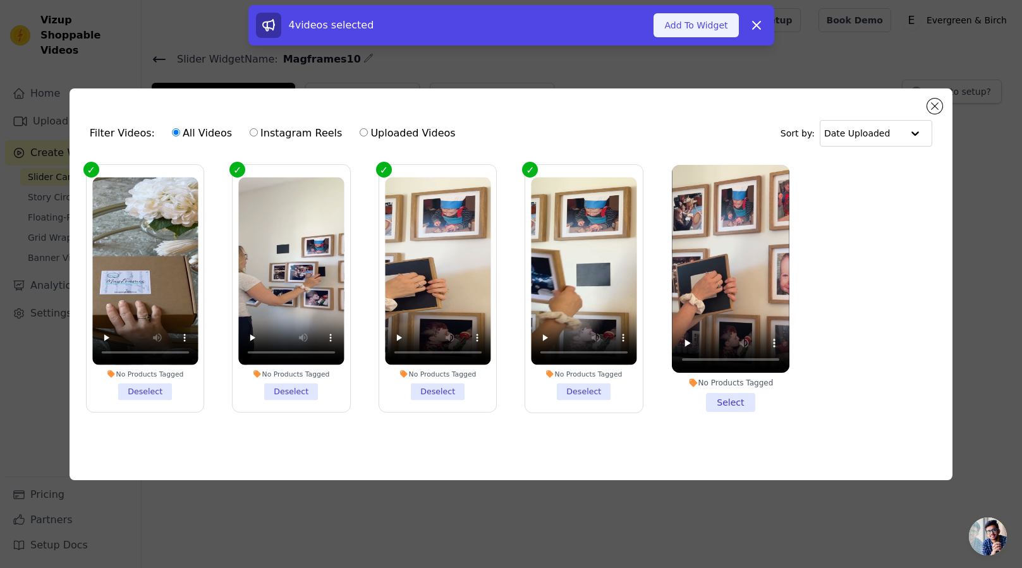
click at [699, 29] on button "Add To Widget" at bounding box center [696, 25] width 85 height 24
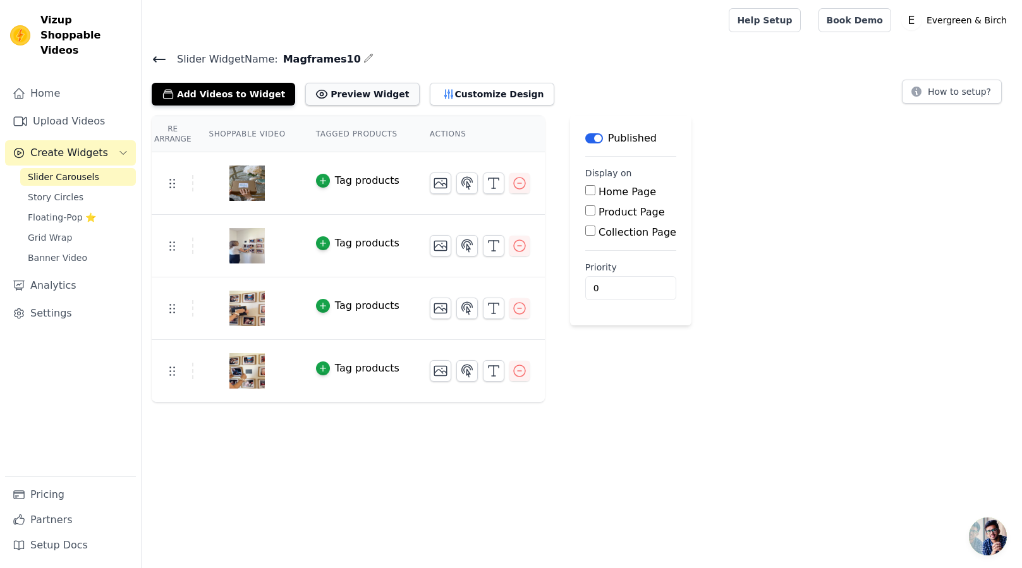
click at [356, 97] on button "Preview Widget" at bounding box center [362, 94] width 114 height 23
click at [590, 138] on button "Label" at bounding box center [594, 138] width 18 height 10
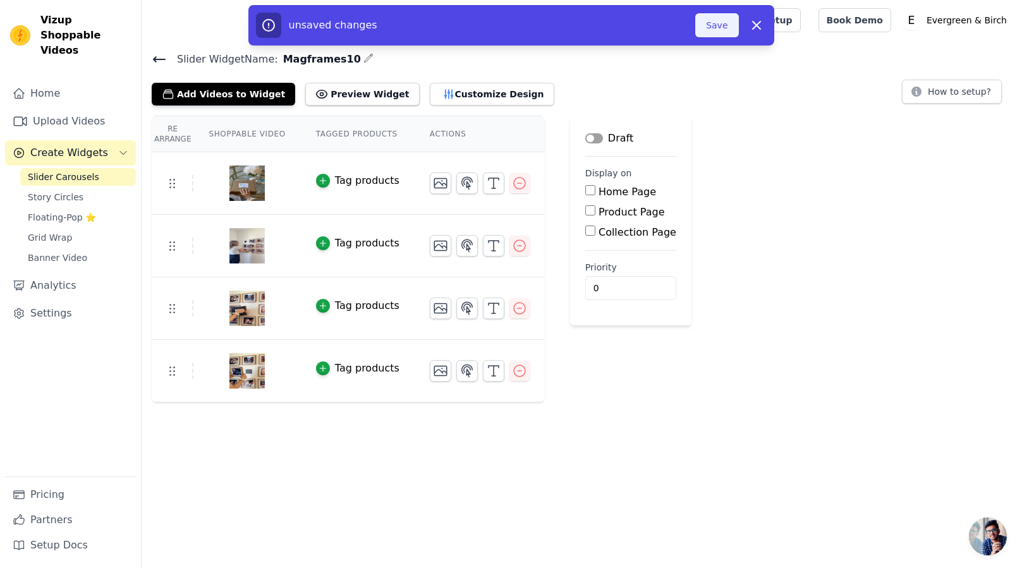
click at [721, 28] on button "Save" at bounding box center [716, 25] width 43 height 24
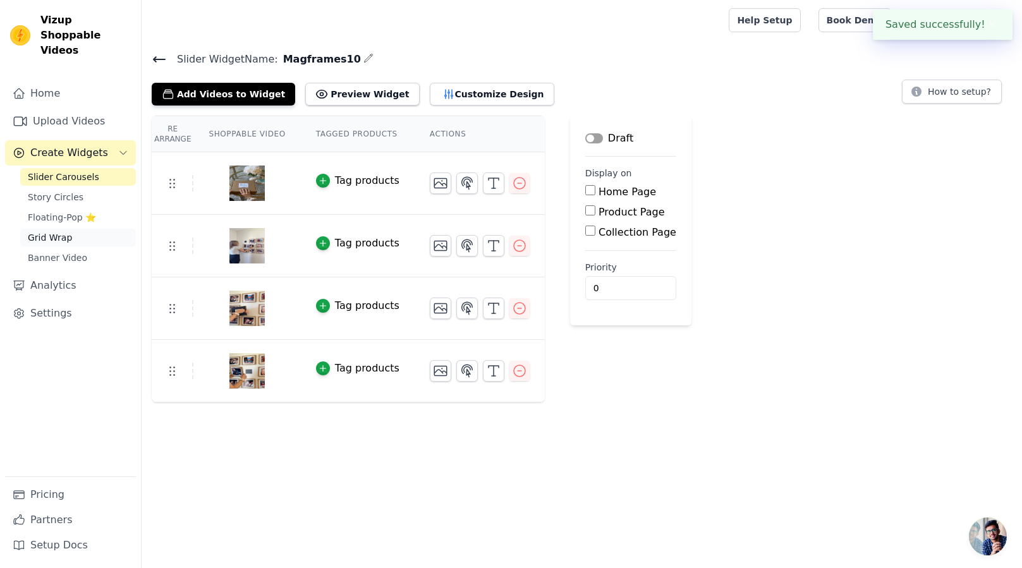
click at [69, 231] on span "Grid Wrap" at bounding box center [50, 237] width 44 height 13
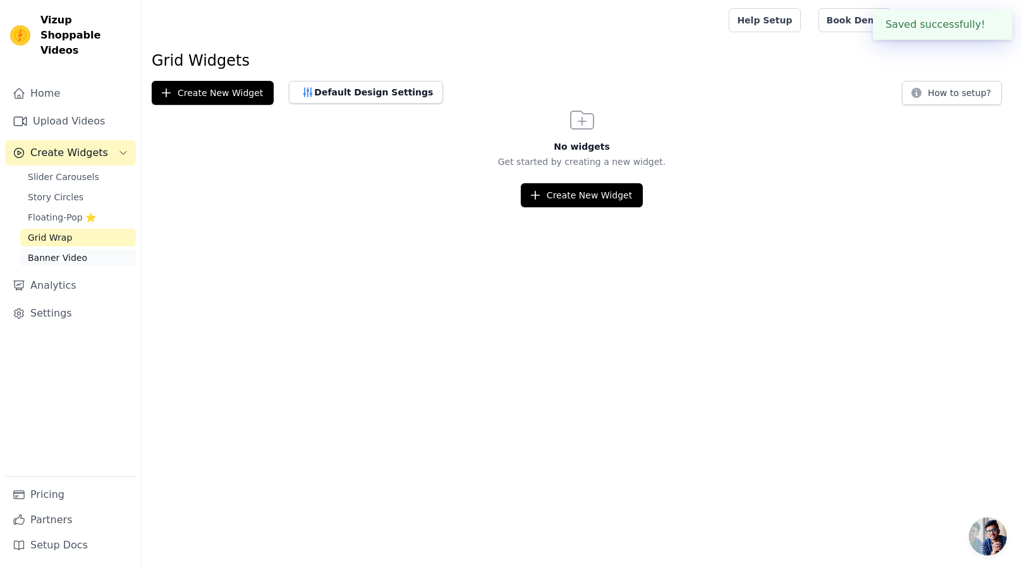
click at [77, 252] on span "Banner Video" at bounding box center [57, 258] width 59 height 13
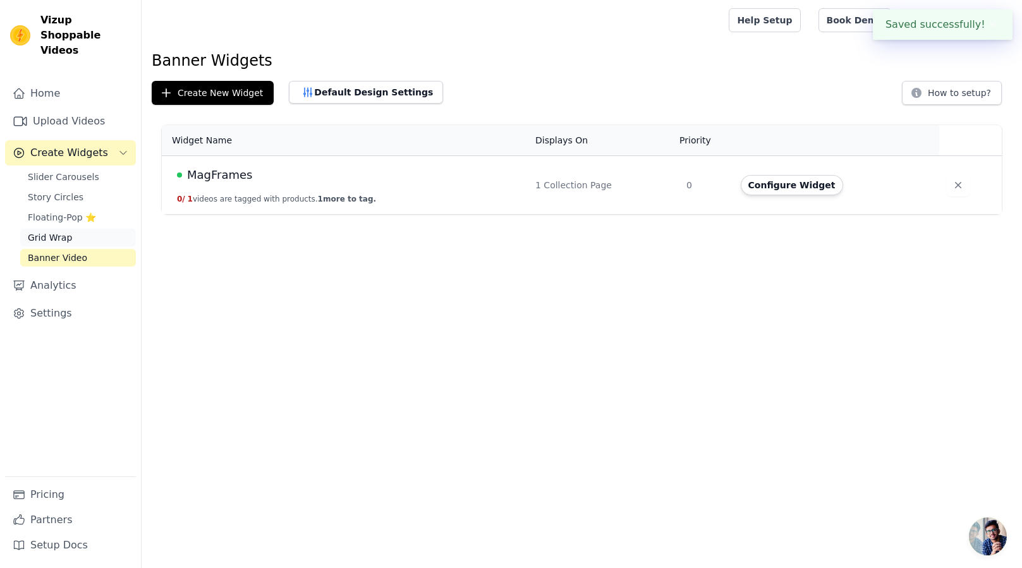
click at [63, 231] on link "Grid Wrap" at bounding box center [78, 238] width 116 height 18
